Goal: Task Accomplishment & Management: Use online tool/utility

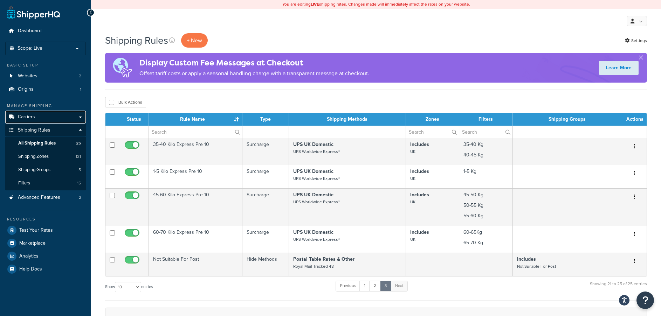
click at [44, 118] on link "Carriers" at bounding box center [45, 117] width 81 height 13
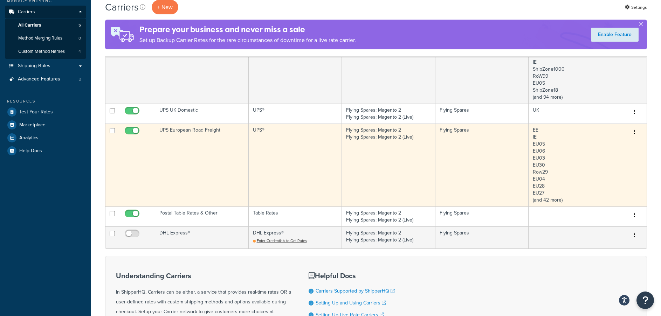
scroll to position [140, 0]
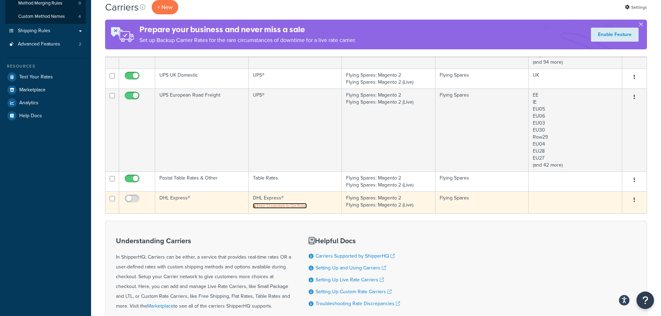
click at [277, 204] on span "Enter Credentials to Get Rates" at bounding box center [282, 206] width 50 height 6
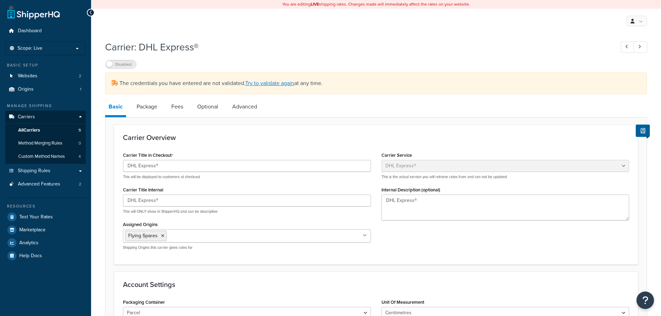
select select "dhl"
select select "kg"
select select "CM"
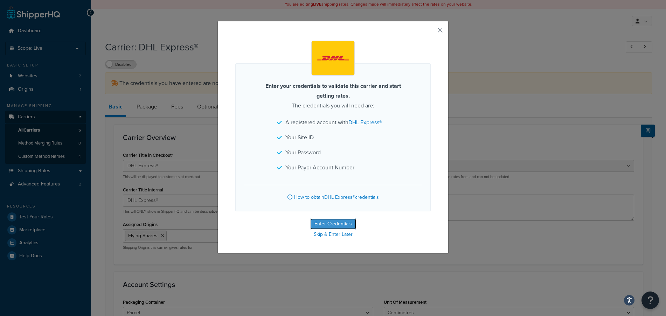
click at [327, 223] on button "Enter Credentials" at bounding box center [333, 224] width 46 height 11
select select "kg"
select select "CM"
select select "GB"
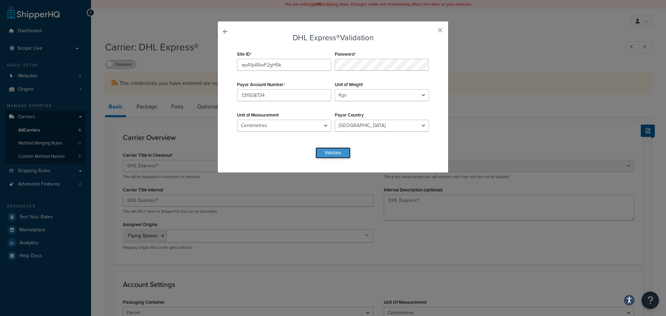
click at [328, 152] on button "Validate" at bounding box center [333, 152] width 35 height 11
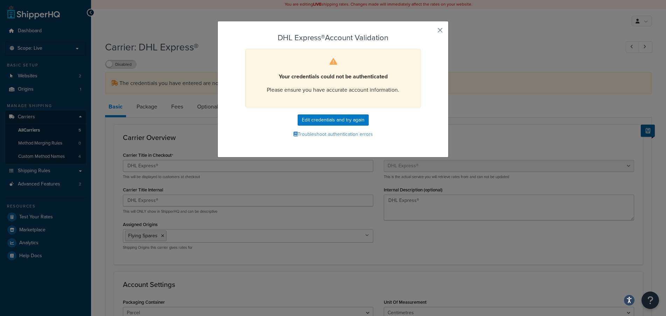
click at [431, 32] on button "button" at bounding box center [430, 33] width 2 height 2
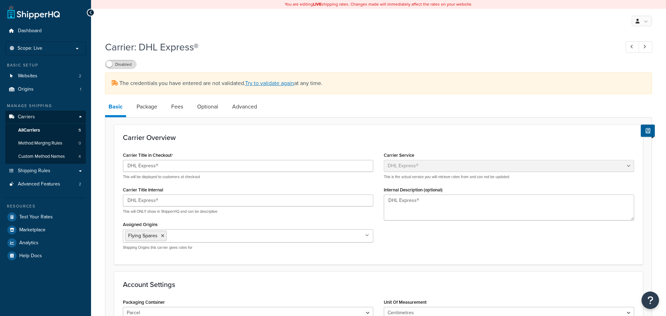
select select "dhl"
select select "kg"
select select "CM"
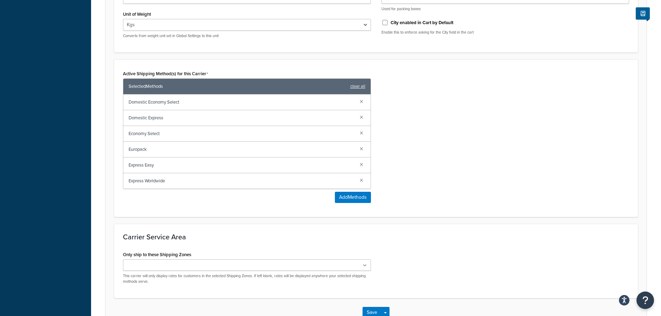
scroll to position [362, 0]
